Goal: Task Accomplishment & Management: Complete application form

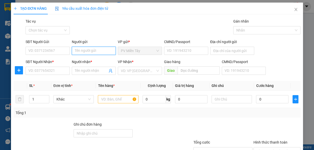
click at [96, 52] on input "Người gửi" at bounding box center [94, 51] width 44 height 8
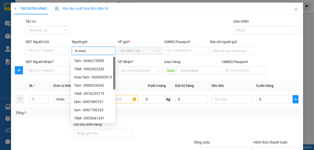
type input "tx muoi"
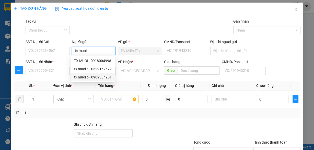
click at [92, 76] on div "tx muoi b - 0909334951" at bounding box center [93, 77] width 38 height 6
type input "0909334951"
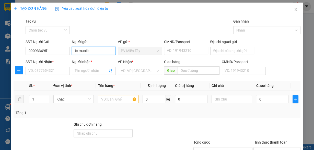
type input "tx muoi b"
click at [118, 98] on input "text" at bounding box center [118, 99] width 41 height 8
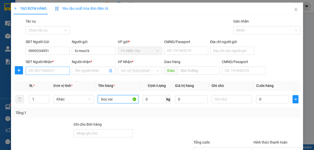
type input "boc vai"
click at [56, 71] on input "SĐT Người Nhận *" at bounding box center [48, 70] width 44 height 8
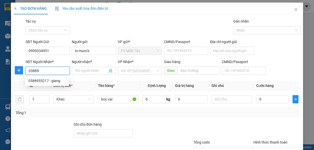
type input "038895"
click at [49, 80] on div "0388955217 - giang" at bounding box center [47, 81] width 38 height 6
type input "0938039344 son"
type input "0388955217"
type input "giang"
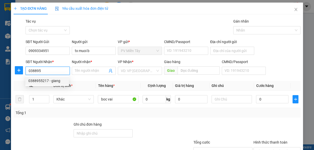
type input "my xuan"
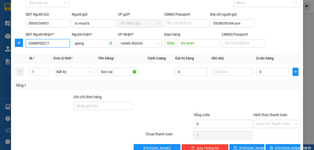
scroll to position [39, 0]
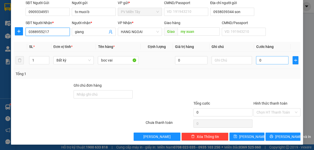
type input "0388955217"
click at [271, 61] on input "0" at bounding box center [272, 60] width 32 height 8
type input "4"
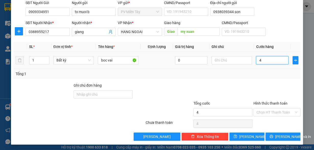
type input "40"
type input "40.000"
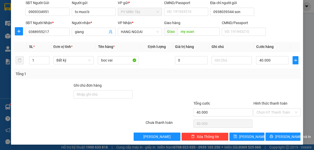
drag, startPoint x: 272, startPoint y: 78, endPoint x: 275, endPoint y: 93, distance: 15.4
click at [272, 78] on div "Transit Pickup Surcharge Ids Transit Deliver Surcharge Ids Transit Deliver Surc…" at bounding box center [157, 60] width 287 height 161
drag, startPoint x: 278, startPoint y: 112, endPoint x: 278, endPoint y: 115, distance: 2.9
click at [278, 113] on input "Hình thức thanh toán" at bounding box center [275, 112] width 37 height 8
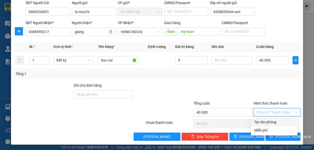
click at [277, 122] on div "Tại văn phòng" at bounding box center [274, 122] width 40 height 6
type input "0"
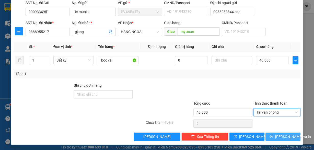
click at [279, 136] on span "[PERSON_NAME] và In" at bounding box center [293, 136] width 36 height 6
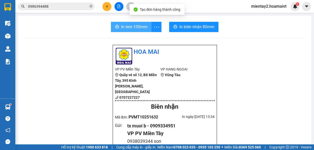
click at [143, 27] on span "In tem 100mm" at bounding box center [134, 27] width 26 height 6
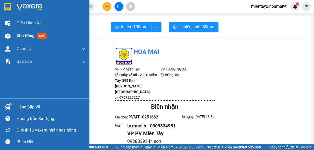
click at [25, 36] on span "Kho hàng" at bounding box center [26, 35] width 18 height 5
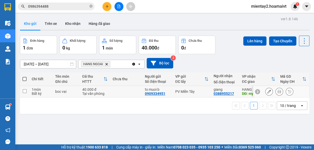
click at [115, 90] on td at bounding box center [126, 92] width 32 height 12
checkbox input "true"
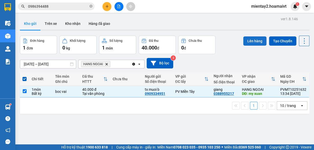
click at [253, 41] on button "Lên hàng" at bounding box center [254, 40] width 23 height 9
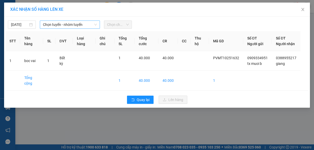
click at [69, 22] on span "Chọn tuyến - nhóm tuyến" at bounding box center [70, 25] width 54 height 8
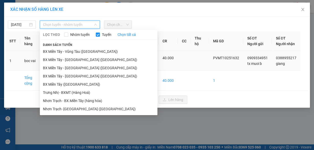
drag, startPoint x: 73, startPoint y: 85, endPoint x: 87, endPoint y: 68, distance: 22.0
click at [73, 85] on li "BX Miền Tây ([GEOGRAPHIC_DATA])" at bounding box center [99, 84] width 118 height 8
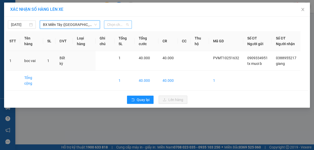
click at [117, 24] on span "Chọn chuyến" at bounding box center [118, 25] width 22 height 8
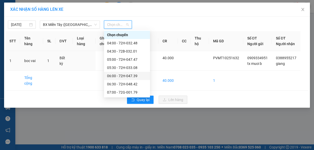
scroll to position [61, 0]
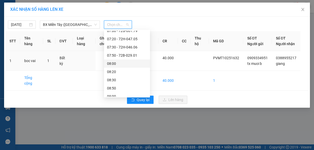
click at [123, 61] on div "08:00" at bounding box center [127, 64] width 40 height 6
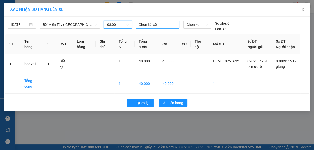
click at [156, 24] on div at bounding box center [157, 24] width 41 height 6
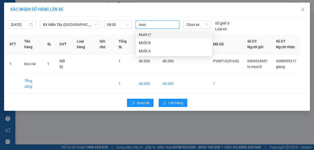
type input "muoi"
drag, startPoint x: 153, startPoint y: 41, endPoint x: 196, endPoint y: 27, distance: 45.5
click at [153, 41] on div "MUỘI B" at bounding box center [174, 43] width 71 height 6
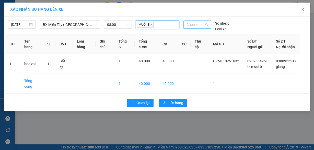
click at [195, 26] on span "Chọn xe" at bounding box center [197, 25] width 21 height 8
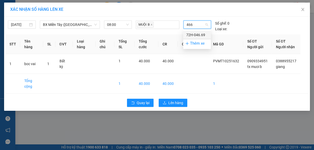
type input "4669"
click at [198, 33] on div "72H-046.69" at bounding box center [196, 35] width 21 height 6
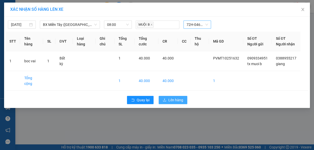
click at [176, 102] on span "Lên hàng" at bounding box center [175, 100] width 15 height 6
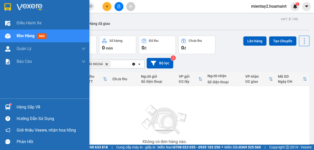
click at [21, 103] on div "Hàng sắp về" at bounding box center [51, 107] width 69 height 8
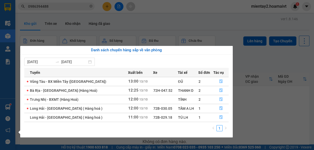
click at [273, 119] on section "Kết quả tìm kiếm ( 525 ) Bộ lọc Mã ĐH Trạng thái Món hàng Tổng cước Chưa cước N…" at bounding box center [157, 75] width 314 height 150
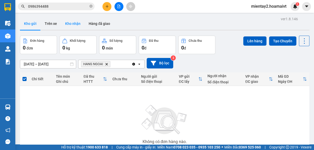
click at [75, 24] on button "Kho nhận" at bounding box center [73, 23] width 24 height 12
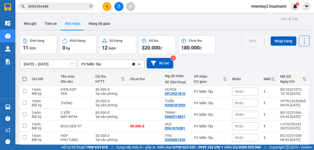
drag, startPoint x: 33, startPoint y: 25, endPoint x: 86, endPoint y: 43, distance: 56.7
click at [33, 25] on button "Kho gửi" at bounding box center [30, 23] width 21 height 12
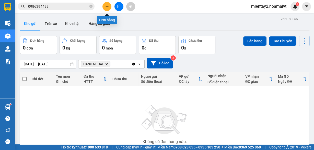
click at [108, 4] on button at bounding box center [106, 6] width 9 height 9
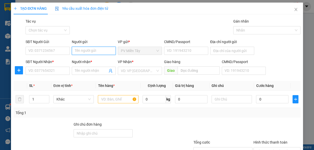
drag, startPoint x: 94, startPoint y: 51, endPoint x: 101, endPoint y: 48, distance: 7.7
click at [94, 51] on input "Người gửi" at bounding box center [94, 51] width 44 height 8
type input "tx chien"
drag, startPoint x: 93, startPoint y: 61, endPoint x: 70, endPoint y: 67, distance: 23.0
click at [92, 61] on div "TX CHIEN - 0945272275" at bounding box center [93, 61] width 39 height 6
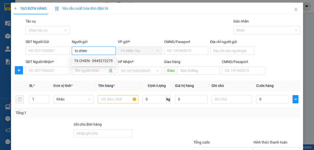
type input "0945272275"
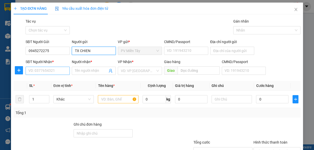
type input "TX CHIEN"
click at [55, 69] on input "SĐT Người Nhận *" at bounding box center [48, 70] width 44 height 8
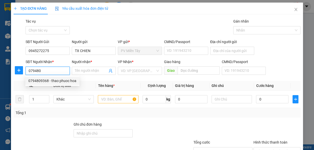
click at [49, 80] on div "0794809368 - thao phuoc hoa" at bounding box center [52, 81] width 48 height 6
type input "0794809368"
type input "thao phuoc hoa"
type input "phuoc hoa"
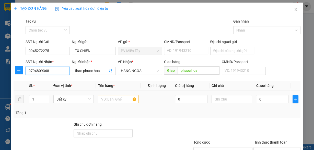
type input "0794809368"
click at [113, 100] on input "text" at bounding box center [118, 99] width 41 height 8
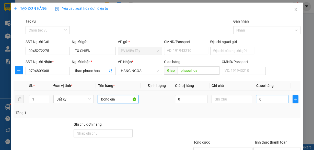
type input "bong gia"
click at [274, 100] on input "0" at bounding box center [272, 99] width 32 height 8
type input "5"
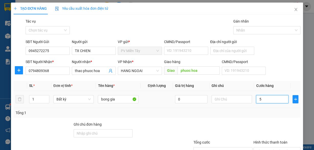
type input "50"
type input "50.000"
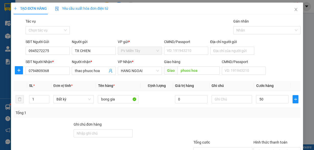
type input "50.000"
click at [262, 117] on div "Tổng: 1" at bounding box center [157, 113] width 287 height 10
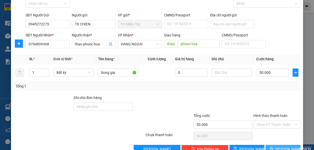
scroll to position [39, 0]
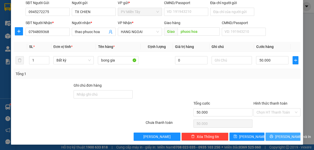
click at [280, 137] on span "[PERSON_NAME] và In" at bounding box center [293, 136] width 36 height 6
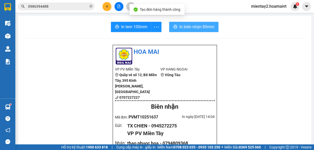
click at [190, 26] on span "In biên nhận 80mm" at bounding box center [196, 27] width 35 height 6
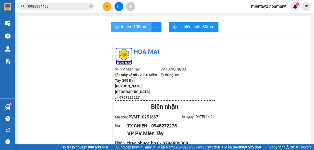
click at [134, 29] on span "In tem 100mm" at bounding box center [134, 27] width 26 height 6
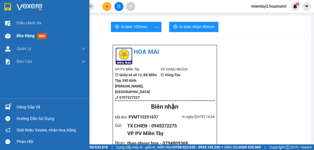
click at [21, 36] on span "Kho hàng" at bounding box center [26, 35] width 18 height 5
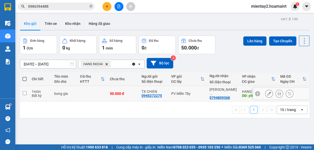
click at [99, 88] on td at bounding box center [92, 94] width 30 height 16
checkbox input "true"
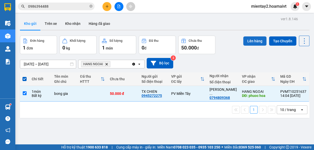
click at [247, 39] on button "Lên hàng" at bounding box center [254, 40] width 23 height 9
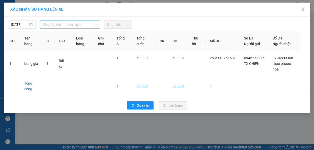
drag, startPoint x: 67, startPoint y: 27, endPoint x: 71, endPoint y: 70, distance: 43.1
click at [67, 27] on span "Chọn tuyến - nhóm tuyến" at bounding box center [70, 25] width 54 height 8
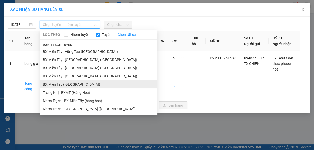
click at [71, 83] on li "BX Miền Tây ([GEOGRAPHIC_DATA])" at bounding box center [99, 84] width 118 height 8
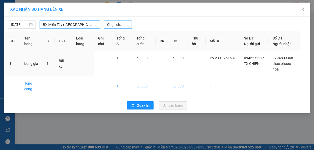
click at [107, 26] on div "Chọn chuyến" at bounding box center [118, 24] width 28 height 8
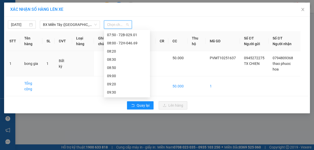
scroll to position [82, 0]
click at [120, 49] on div "08:20" at bounding box center [127, 51] width 40 height 6
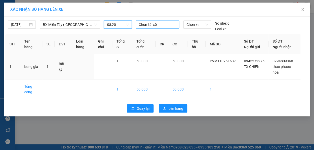
click at [160, 21] on div at bounding box center [157, 24] width 41 height 6
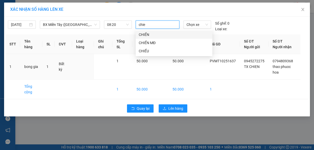
type input "chien"
click at [157, 33] on div "CHIẾN" at bounding box center [174, 35] width 71 height 6
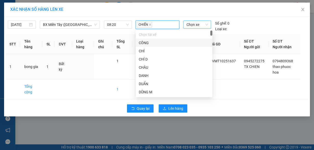
click at [198, 24] on span "Chọn xe" at bounding box center [197, 25] width 21 height 8
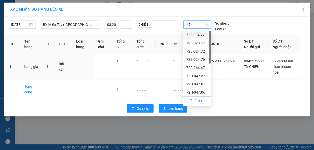
type input "4742"
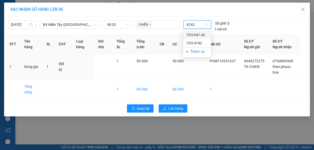
click at [201, 32] on div "72H-047.42" at bounding box center [196, 35] width 21 height 6
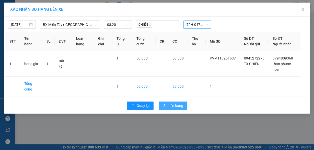
click at [179, 101] on button "Lên hàng" at bounding box center [173, 105] width 29 height 8
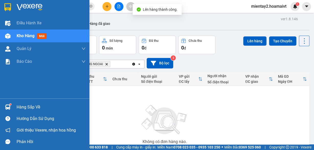
click at [34, 104] on div "Hàng sắp về" at bounding box center [51, 107] width 69 height 8
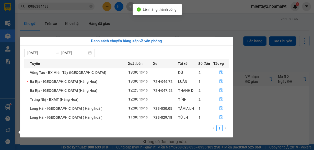
click at [254, 111] on section "Kết quả tìm kiếm ( 525 ) Bộ lọc Mã ĐH Trạng thái Món hàng Tổng cước Chưa cước N…" at bounding box center [157, 75] width 314 height 150
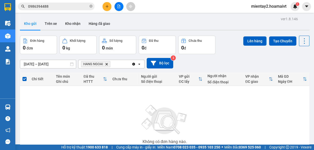
click at [111, 9] on div at bounding box center [119, 6] width 38 height 9
click at [108, 8] on icon "plus" at bounding box center [107, 7] width 4 height 4
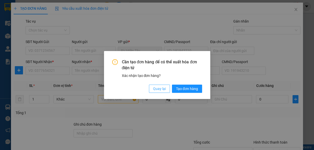
click at [158, 90] on span "Quay lại" at bounding box center [159, 89] width 13 height 6
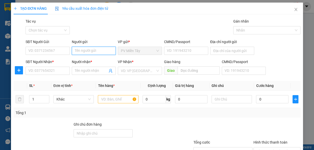
click at [97, 50] on input "Người gửi" at bounding box center [94, 51] width 44 height 8
click at [89, 61] on div "TX CHIEN - 0945272275" at bounding box center [93, 61] width 39 height 6
type input "0945272275"
type input "TX CHIEN"
click at [126, 98] on input "text" at bounding box center [118, 99] width 41 height 8
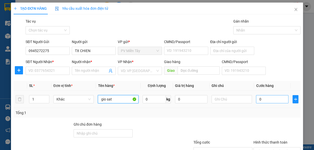
type input "gio sat"
click at [273, 102] on input "0" at bounding box center [272, 99] width 32 height 8
type input "4"
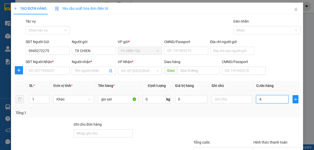
type input "40"
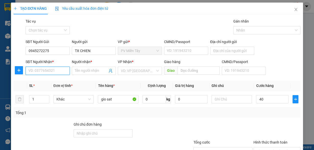
type input "40.000"
click at [56, 71] on input "SĐT Người Nhận *" at bounding box center [48, 70] width 44 height 8
type input "0918151246"
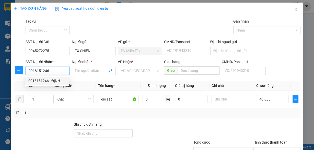
click at [60, 82] on div "0918151246 - ĐỊNH" at bounding box center [47, 81] width 38 height 6
type input "ĐỊNH"
type input "VEDAN"
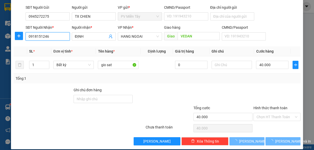
scroll to position [39, 0]
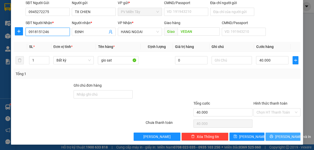
type input "0918151246"
click at [286, 136] on span "[PERSON_NAME] và In" at bounding box center [293, 136] width 36 height 6
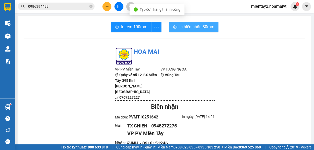
click at [191, 25] on span "In biên nhận 80mm" at bounding box center [196, 27] width 35 height 6
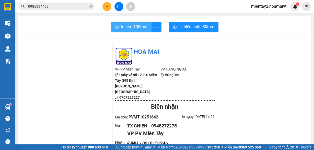
click at [124, 26] on span "In tem 100mm" at bounding box center [134, 27] width 26 height 6
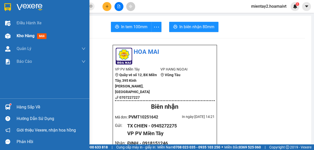
click at [21, 38] on div "Kho hàng mới" at bounding box center [33, 35] width 32 height 6
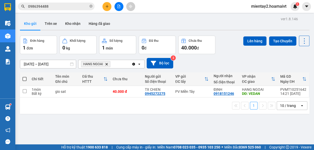
click at [108, 5] on icon "plus" at bounding box center [107, 7] width 4 height 4
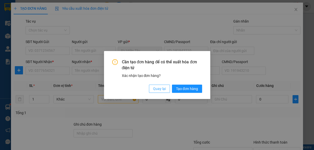
click at [166, 87] on button "Quay lại" at bounding box center [159, 88] width 21 height 8
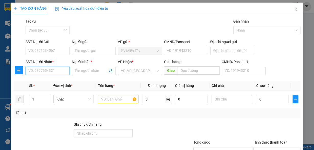
click at [53, 68] on input "SĐT Người Nhận *" at bounding box center [48, 70] width 44 height 8
type input "0984446493"
click at [56, 81] on div "0984446493 - CHIEN" at bounding box center [47, 81] width 38 height 6
type input "0936117042 Son BTan"
type input "CHIEN"
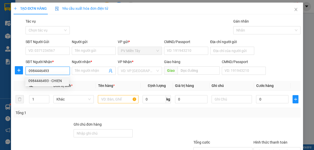
type input "PHU MY"
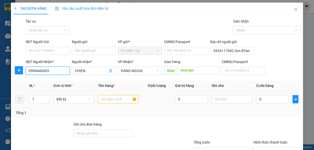
type input "0984446493"
click at [110, 101] on input "text" at bounding box center [118, 99] width 41 height 8
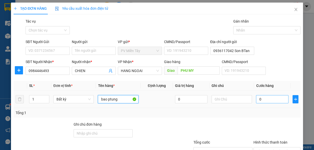
type input "bao ptung"
click at [275, 100] on input "0" at bounding box center [272, 99] width 32 height 8
type input "4"
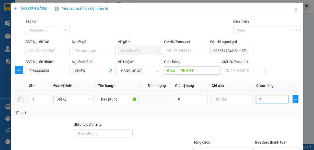
type input "40"
type input "40.000"
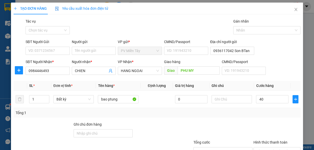
type input "40.000"
click at [271, 124] on div at bounding box center [277, 130] width 48 height 18
click at [98, 51] on input "Người gửi" at bounding box center [94, 51] width 44 height 8
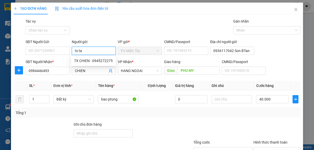
type input "tx tam"
drag, startPoint x: 92, startPoint y: 69, endPoint x: 110, endPoint y: 78, distance: 21.0
click at [92, 69] on div "tx tam c - 0937388449" at bounding box center [96, 69] width 44 height 6
type input "0937388449"
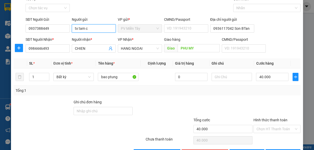
scroll to position [39, 0]
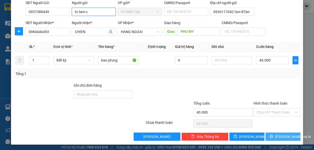
type input "tx tam c"
click at [277, 135] on span "[PERSON_NAME] và In" at bounding box center [293, 136] width 36 height 6
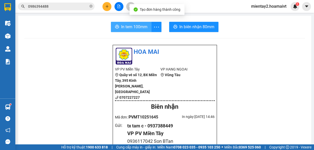
click at [129, 25] on span "In tem 100mm" at bounding box center [134, 27] width 26 height 6
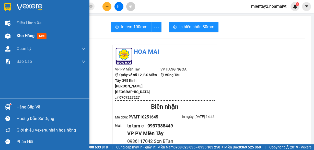
click at [21, 36] on span "Kho hàng" at bounding box center [26, 35] width 18 height 5
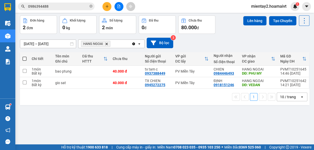
scroll to position [20, 0]
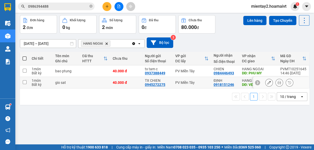
click at [89, 82] on td at bounding box center [95, 83] width 30 height 12
checkbox input "true"
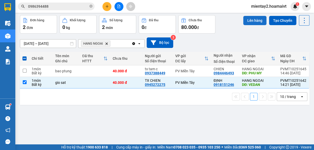
click at [252, 21] on button "Lên hàng" at bounding box center [254, 20] width 23 height 9
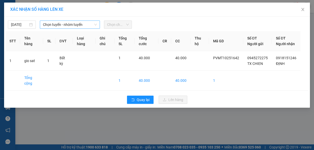
click at [76, 25] on span "Chọn tuyến - nhóm tuyến" at bounding box center [70, 25] width 54 height 8
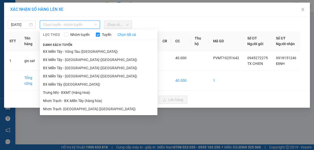
drag, startPoint x: 76, startPoint y: 75, endPoint x: 108, endPoint y: 46, distance: 42.5
click at [77, 75] on li "BX Miền Tây - [GEOGRAPHIC_DATA] ([GEOGRAPHIC_DATA])" at bounding box center [99, 76] width 118 height 8
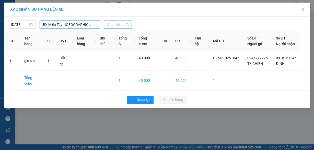
drag, startPoint x: 112, startPoint y: 23, endPoint x: 114, endPoint y: 27, distance: 3.9
click at [114, 27] on span "Chọn chuyến" at bounding box center [118, 25] width 22 height 8
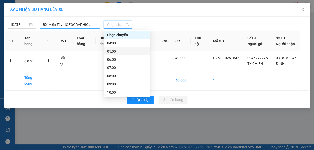
drag, startPoint x: 75, startPoint y: 26, endPoint x: 82, endPoint y: 57, distance: 32.3
click at [75, 27] on span "BX Miền Tây - [GEOGRAPHIC_DATA] ([GEOGRAPHIC_DATA])" at bounding box center [70, 25] width 54 height 8
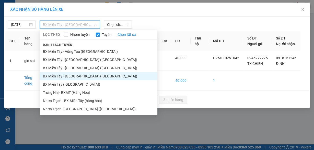
drag, startPoint x: 78, startPoint y: 82, endPoint x: 112, endPoint y: 42, distance: 52.0
click at [79, 82] on li "BX Miền Tây ([GEOGRAPHIC_DATA])" at bounding box center [99, 84] width 118 height 8
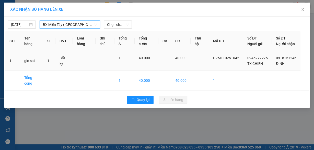
drag, startPoint x: 119, startPoint y: 23, endPoint x: 123, endPoint y: 56, distance: 34.0
click at [121, 38] on div "[DATE] BX [GEOGRAPHIC_DATA] ([GEOGRAPHIC_DATA]) [GEOGRAPHIC_DATA] ([GEOGRAPHIC_…" at bounding box center [157, 62] width 306 height 91
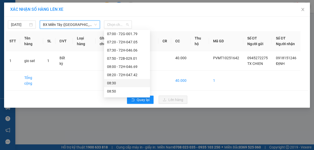
scroll to position [61, 0]
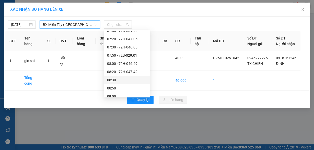
click at [133, 73] on div "08:20 - 72H-047.42" at bounding box center [127, 72] width 40 height 6
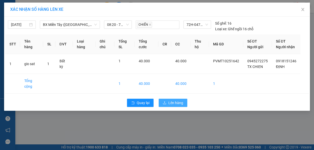
click at [177, 105] on span "Lên hàng" at bounding box center [175, 103] width 15 height 6
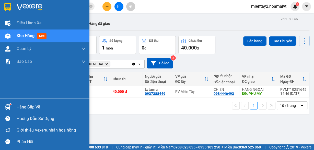
click at [21, 103] on div "Hàng sắp về" at bounding box center [51, 107] width 69 height 8
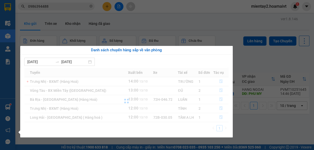
click at [226, 22] on section "Kết quả tìm kiếm ( 525 ) Bộ lọc Mã ĐH Trạng thái Món hàng Tổng cước Chưa cước N…" at bounding box center [157, 75] width 314 height 150
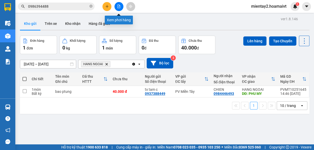
click at [119, 5] on icon "file-add" at bounding box center [119, 7] width 4 height 4
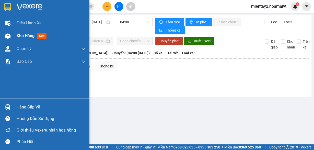
click at [18, 34] on span "Kho hàng" at bounding box center [26, 35] width 18 height 5
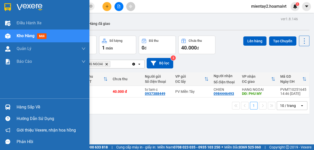
click at [33, 108] on div "Hàng sắp về" at bounding box center [51, 107] width 69 height 8
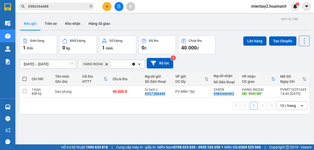
click at [194, 21] on section "Kết quả tìm kiếm ( 525 ) Bộ lọc Mã ĐH Trạng thái Món hàng Tổng cước Chưa cước N…" at bounding box center [157, 75] width 314 height 150
click at [104, 3] on button at bounding box center [106, 6] width 9 height 9
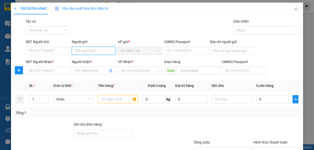
click at [97, 49] on input "Người gửi" at bounding box center [94, 51] width 44 height 8
type input "tx trong"
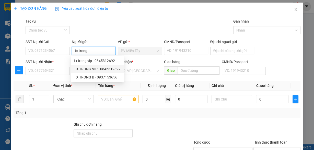
click at [97, 66] on div "TX TRONG VIP - 0845312892" at bounding box center [97, 69] width 47 height 6
type input "0845312892"
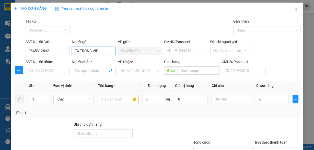
type input "TX TRONG VIP"
click at [118, 98] on input "text" at bounding box center [118, 99] width 41 height 8
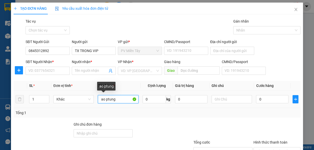
click at [100, 99] on input "ao ptung" at bounding box center [118, 99] width 41 height 8
type input "bao ptung"
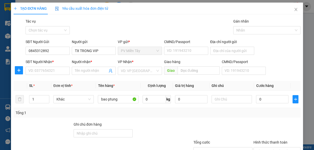
drag, startPoint x: 162, startPoint y: 115, endPoint x: 177, endPoint y: 116, distance: 15.6
click at [162, 115] on div "Tổng: 1" at bounding box center [157, 113] width 283 height 6
click at [260, 117] on div "Tổng: 1" at bounding box center [157, 113] width 287 height 10
click at [279, 44] on div "SĐT Người Gửi 0845312892 Người gửi TX TRONG VIP VP gửi * PV Miền Tây CMND/Passp…" at bounding box center [163, 48] width 277 height 18
click at [94, 26] on div "Gói vận chuyển * Tiêu chuẩn Tác vụ Chọn tác vụ Gán nhãn Nhãn" at bounding box center [163, 27] width 277 height 18
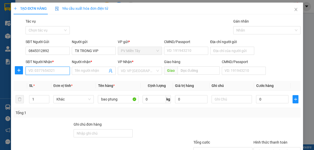
click at [46, 70] on input "SĐT Người Nhận *" at bounding box center [48, 70] width 44 height 8
click at [131, 29] on div "Gói vận chuyển * Tiêu chuẩn Tác vụ Chọn tác vụ Gán nhãn Nhãn" at bounding box center [163, 27] width 277 height 18
click at [96, 25] on div "Gói vận chuyển * Tiêu chuẩn Tác vụ Chọn tác vụ Gán nhãn Nhãn" at bounding box center [163, 27] width 277 height 18
click at [58, 41] on div "SĐT Người Gửi" at bounding box center [48, 42] width 44 height 6
click at [58, 47] on input "0845312892" at bounding box center [48, 51] width 44 height 8
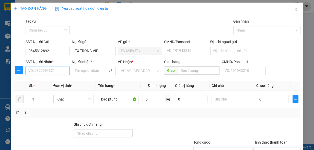
click at [51, 71] on input "SĐT Người Nhận *" at bounding box center [48, 70] width 44 height 8
click at [146, 9] on div "TẠO ĐƠN HÀNG Yêu cầu xuất hóa đơn điện tử" at bounding box center [157, 9] width 287 height 12
click at [50, 70] on input "SĐT Người Nhận *" at bounding box center [48, 70] width 44 height 8
click at [133, 21] on div "Gói vận chuyển * Tiêu chuẩn Tác vụ Chọn tác vụ Gán nhãn Nhãn" at bounding box center [163, 27] width 277 height 18
click at [51, 67] on input "SĐT Người Nhận *" at bounding box center [48, 70] width 44 height 8
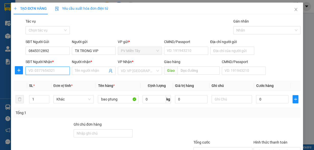
click at [44, 72] on input "SĐT Người Nhận *" at bounding box center [48, 70] width 44 height 8
type input "6773"
click at [46, 79] on div "0932176773 - HÙNG" at bounding box center [47, 81] width 38 height 6
type input "0773998393 phuoc"
type input "0932176773"
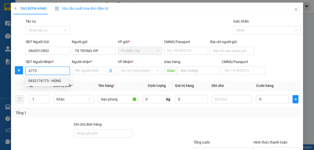
type input "HÙNG"
type input "67"
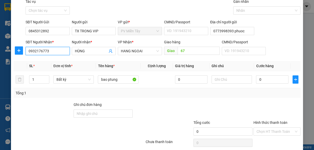
scroll to position [39, 0]
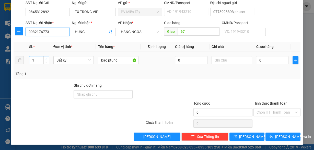
type input "0932176773"
type input "2"
click at [47, 57] on span "up" at bounding box center [46, 58] width 3 height 3
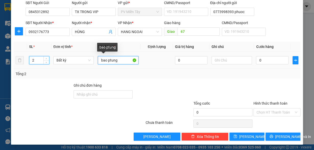
click at [106, 62] on input "bao ptung" at bounding box center [118, 60] width 41 height 8
type input "bao+thung ptung"
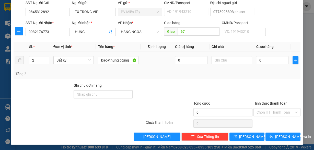
click at [274, 64] on div "0" at bounding box center [272, 60] width 32 height 10
click at [268, 58] on input "0" at bounding box center [272, 60] width 32 height 8
type input "8"
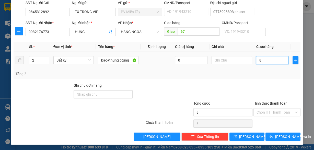
type input "80"
type input "80.000"
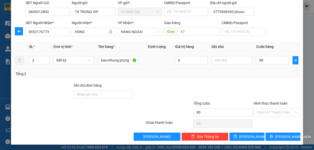
type input "80.000"
click at [249, 81] on div "Transit Pickup Surcharge Ids Transit Deliver Surcharge Ids Transit Deliver Surc…" at bounding box center [157, 60] width 287 height 161
click at [284, 134] on span "[PERSON_NAME] và In" at bounding box center [293, 136] width 36 height 6
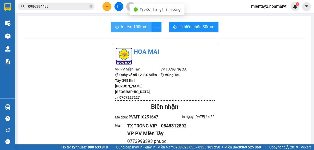
click at [127, 22] on button "In tem 100mm" at bounding box center [131, 27] width 41 height 10
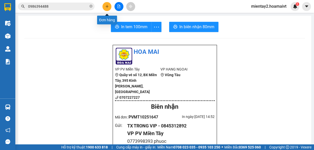
click at [108, 6] on icon "plus" at bounding box center [107, 7] width 4 height 4
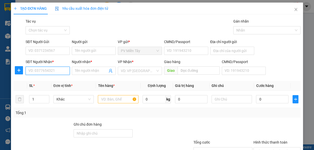
click at [60, 69] on input "SĐT Người Nhận *" at bounding box center [48, 70] width 44 height 8
click at [49, 80] on div "0908514158 - son" at bounding box center [47, 81] width 38 height 6
type input "0908514158"
type input "son"
click at [51, 71] on input "0908514158" at bounding box center [48, 70] width 44 height 8
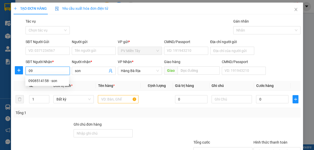
type input "0"
type input "4258"
click at [48, 79] on div "0966264258 - [PERSON_NAME]" at bounding box center [53, 81] width 50 height 6
type input "0773998393 phuoc"
type input "0966264258"
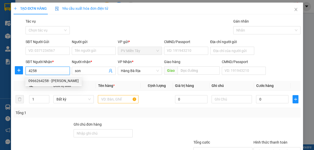
type input "[PERSON_NAME]"
type input "cai mep"
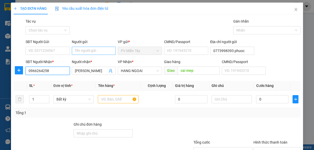
type input "0966264258"
click at [89, 52] on input "Người gửi" at bounding box center [94, 51] width 44 height 8
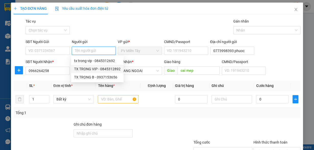
click at [95, 69] on div "TX TRONG VIP - 0845312892" at bounding box center [97, 69] width 47 height 6
type input "0845312892"
type input "TX TRONG VIP"
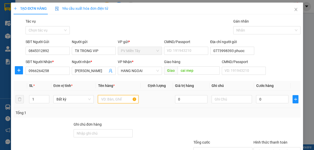
click at [116, 97] on input "text" at bounding box center [118, 99] width 41 height 8
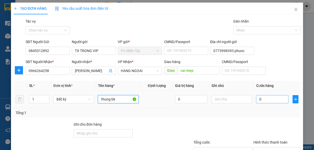
type input "thung bk"
click at [273, 97] on input "0" at bounding box center [272, 99] width 32 height 8
type input "4"
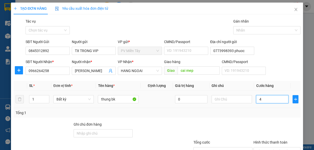
type input "40"
type input "40.000"
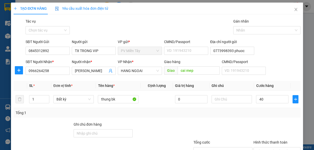
type input "40.000"
click at [274, 120] on div "Transit Pickup Surcharge Ids Transit Deliver Surcharge Ids Transit Deliver Surc…" at bounding box center [157, 98] width 287 height 161
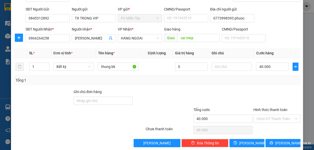
scroll to position [39, 0]
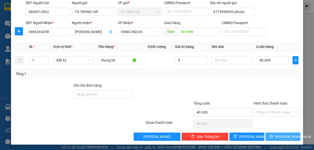
click at [279, 136] on span "[PERSON_NAME] và In" at bounding box center [293, 136] width 36 height 6
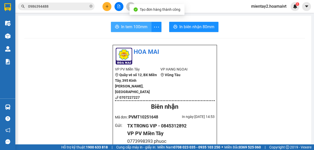
click at [131, 27] on span "In tem 100mm" at bounding box center [134, 27] width 26 height 6
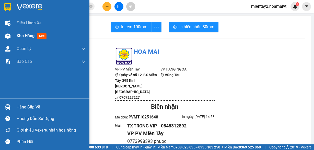
click at [22, 35] on span "Kho hàng" at bounding box center [26, 35] width 18 height 5
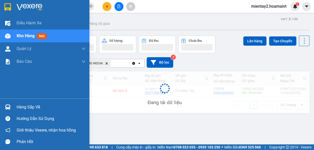
click at [22, 35] on span "Kho hàng" at bounding box center [26, 35] width 18 height 5
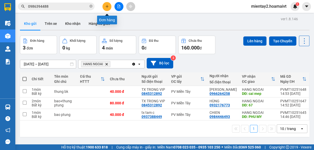
click at [109, 7] on button at bounding box center [106, 6] width 9 height 9
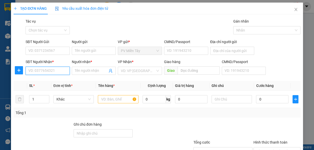
click at [62, 72] on input "SĐT Người Nhận *" at bounding box center [48, 70] width 44 height 8
type input "1303"
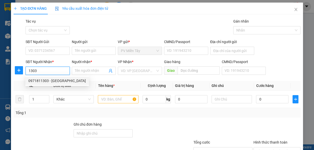
click at [58, 82] on div "0971811303 - [GEOGRAPHIC_DATA]" at bounding box center [57, 81] width 58 height 6
type input "0773998393 phuoc"
type input "0971811303"
type input "[GEOGRAPHIC_DATA]"
type input "My Xuan"
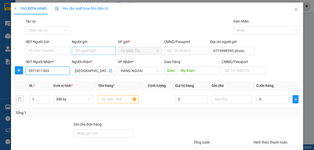
type input "0971811303"
click at [92, 48] on input "Người gửi" at bounding box center [94, 51] width 44 height 8
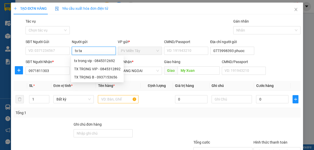
type input "tx tam"
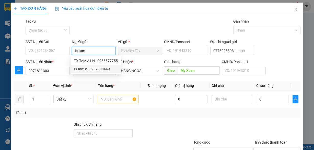
drag, startPoint x: 93, startPoint y: 69, endPoint x: 129, endPoint y: 83, distance: 38.5
click at [93, 69] on div "tx tam c - 0937388449" at bounding box center [96, 69] width 44 height 6
type input "0937388449"
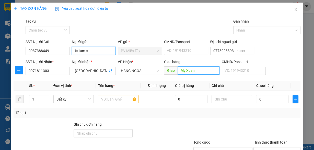
type input "tx tam c"
click at [202, 71] on input "My Xuan" at bounding box center [199, 70] width 42 height 8
click at [180, 69] on input "tthanh" at bounding box center [199, 70] width 42 height 8
type input "lthanh"
click at [118, 98] on input "text" at bounding box center [118, 99] width 41 height 8
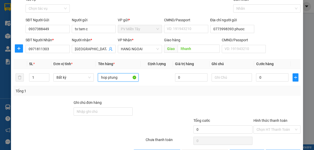
scroll to position [39, 0]
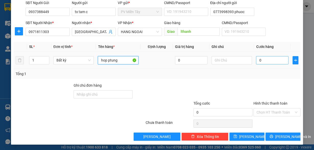
type input "hop ptung"
click at [270, 57] on input "0" at bounding box center [272, 60] width 32 height 8
type input "4"
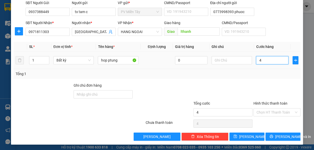
type input "40"
type input "40.000"
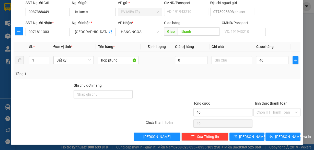
type input "40.000"
click at [261, 72] on div "Tổng: 1" at bounding box center [157, 74] width 283 height 6
click at [282, 133] on span "[PERSON_NAME] và In" at bounding box center [293, 136] width 36 height 6
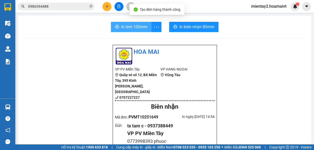
click at [129, 28] on span "In tem 100mm" at bounding box center [134, 27] width 26 height 6
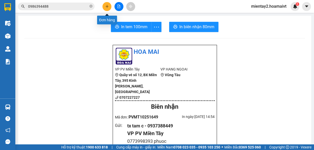
click at [107, 4] on button at bounding box center [106, 6] width 9 height 9
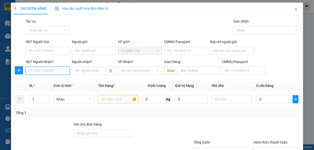
click at [54, 71] on input "SĐT Người Nhận *" at bounding box center [48, 70] width 44 height 8
type input "4294"
click at [44, 81] on div "0985504294 - tuan" at bounding box center [47, 81] width 38 height 6
type input "quan binh tan"
type input "0985504294"
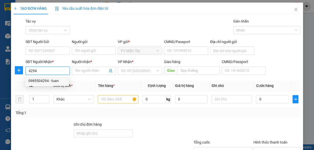
type input "tuan"
drag, startPoint x: 50, startPoint y: 71, endPoint x: 29, endPoint y: 72, distance: 20.7
click at [27, 72] on input "0985504294" at bounding box center [48, 70] width 44 height 8
type input "0985504294"
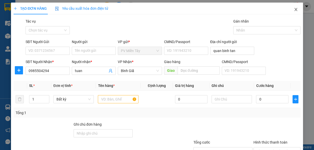
click at [294, 11] on icon "close" at bounding box center [296, 9] width 4 height 4
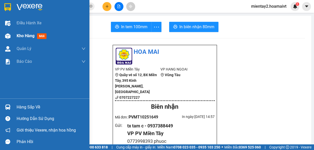
click at [22, 32] on div "Kho hàng mới" at bounding box center [51, 35] width 69 height 13
click at [31, 33] on span "Kho hàng" at bounding box center [26, 35] width 18 height 5
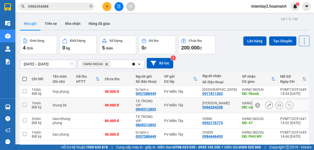
click at [131, 103] on div "40.000 đ" at bounding box center [118, 105] width 26 height 4
checkbox input "true"
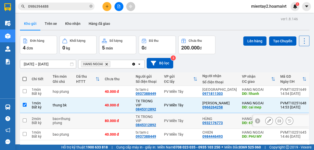
click at [131, 118] on div "80.000 đ" at bounding box center [118, 120] width 26 height 4
checkbox input "true"
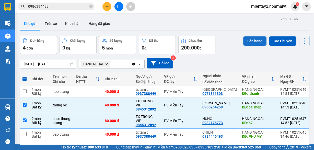
click at [249, 39] on button "Lên hàng" at bounding box center [254, 40] width 23 height 9
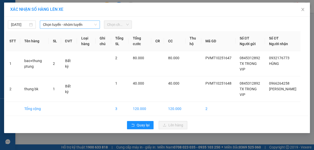
click at [61, 25] on span "Chọn tuyến - nhóm tuyến" at bounding box center [70, 25] width 54 height 8
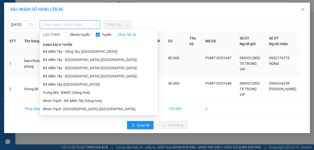
click at [78, 83] on li "BX Miền Tây ([GEOGRAPHIC_DATA])" at bounding box center [99, 84] width 118 height 8
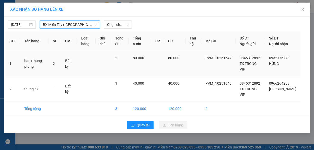
click at [120, 24] on span "Chọn chuyến" at bounding box center [118, 25] width 22 height 8
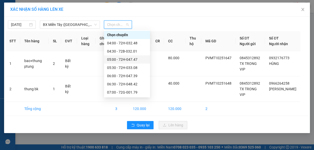
scroll to position [102, 0]
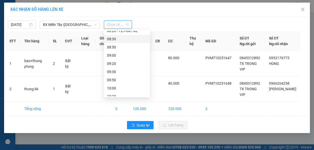
click at [118, 36] on div "08:30" at bounding box center [127, 39] width 40 height 6
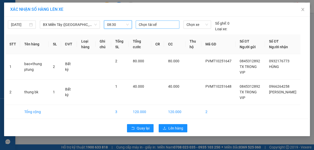
click at [150, 23] on div at bounding box center [157, 24] width 41 height 6
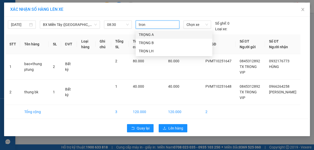
type input "trong"
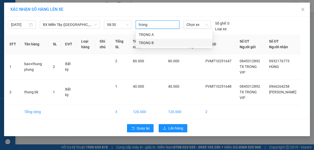
click at [153, 45] on div "TRỌNG B" at bounding box center [174, 43] width 71 height 6
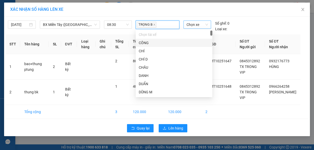
click at [197, 24] on span "Chọn xe" at bounding box center [197, 25] width 21 height 8
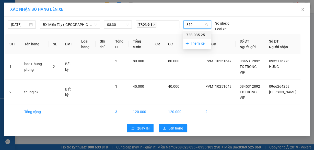
type input "3525"
click at [200, 35] on div "72B-035.25" at bounding box center [196, 35] width 21 height 6
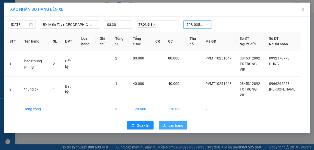
click at [179, 123] on span "Lên hàng" at bounding box center [175, 125] width 15 height 6
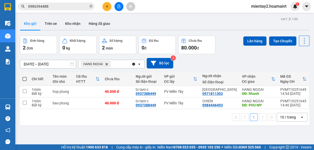
drag, startPoint x: 75, startPoint y: 23, endPoint x: 121, endPoint y: 42, distance: 50.6
click at [82, 25] on button "Kho nhận" at bounding box center [73, 23] width 24 height 12
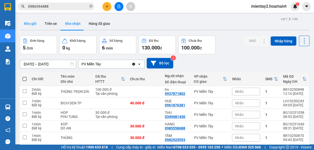
click at [30, 23] on button "Kho gửi" at bounding box center [30, 23] width 21 height 12
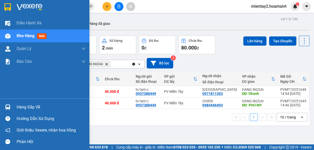
click at [17, 108] on div "Hàng sắp về" at bounding box center [51, 107] width 69 height 8
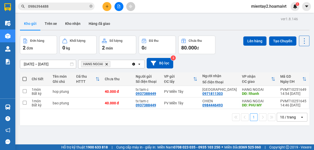
click at [215, 21] on section "Kết quả tìm kiếm ( 525 ) Bộ lọc Mã ĐH Trạng thái Món hàng Tổng cước Chưa cước N…" at bounding box center [157, 75] width 314 height 150
click at [91, 103] on td at bounding box center [88, 103] width 28 height 12
checkbox input "true"
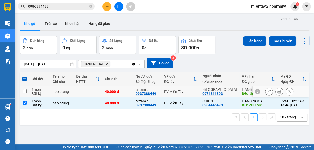
click at [93, 93] on td at bounding box center [88, 92] width 28 height 12
checkbox input "true"
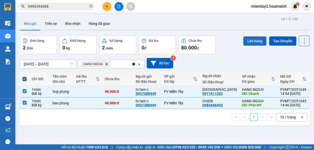
click at [251, 39] on button "Lên hàng" at bounding box center [254, 40] width 23 height 9
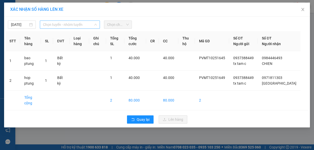
click at [66, 24] on span "Chọn tuyến - nhóm tuyến" at bounding box center [70, 25] width 54 height 8
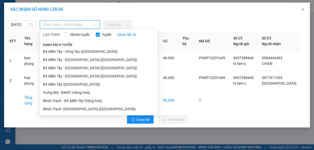
drag, startPoint x: 81, startPoint y: 83, endPoint x: 119, endPoint y: 36, distance: 60.8
click at [82, 81] on li "BX Miền Tây ([GEOGRAPHIC_DATA])" at bounding box center [99, 84] width 118 height 8
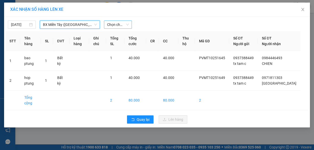
click at [121, 25] on span "Chọn chuyến" at bounding box center [118, 25] width 22 height 8
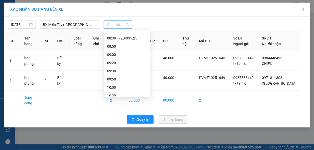
scroll to position [102, 0]
click at [118, 45] on div "08:50" at bounding box center [127, 47] width 40 height 6
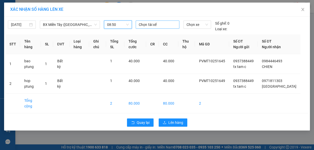
click at [153, 23] on div at bounding box center [157, 24] width 41 height 6
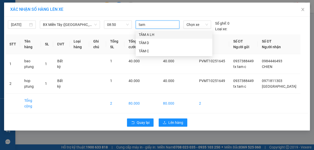
type input "tam c"
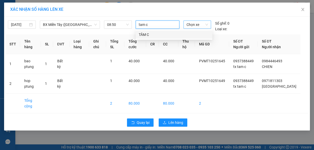
drag, startPoint x: 151, startPoint y: 32, endPoint x: 195, endPoint y: 27, distance: 44.3
click at [156, 33] on div "TÂM C" at bounding box center [174, 35] width 71 height 6
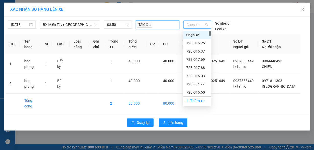
click at [197, 24] on span "Chọn xe" at bounding box center [197, 25] width 21 height 8
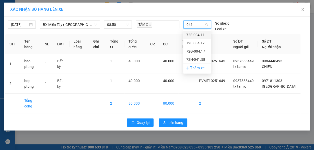
type input "0417"
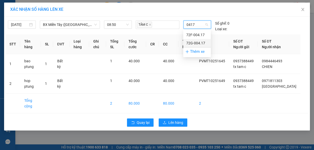
click at [195, 43] on div "72G-004.17" at bounding box center [196, 43] width 21 height 6
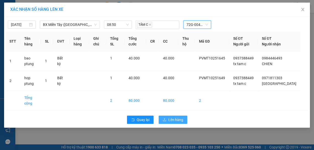
click at [182, 122] on span "Lên hàng" at bounding box center [175, 120] width 15 height 6
